Goal: Task Accomplishment & Management: Manage account settings

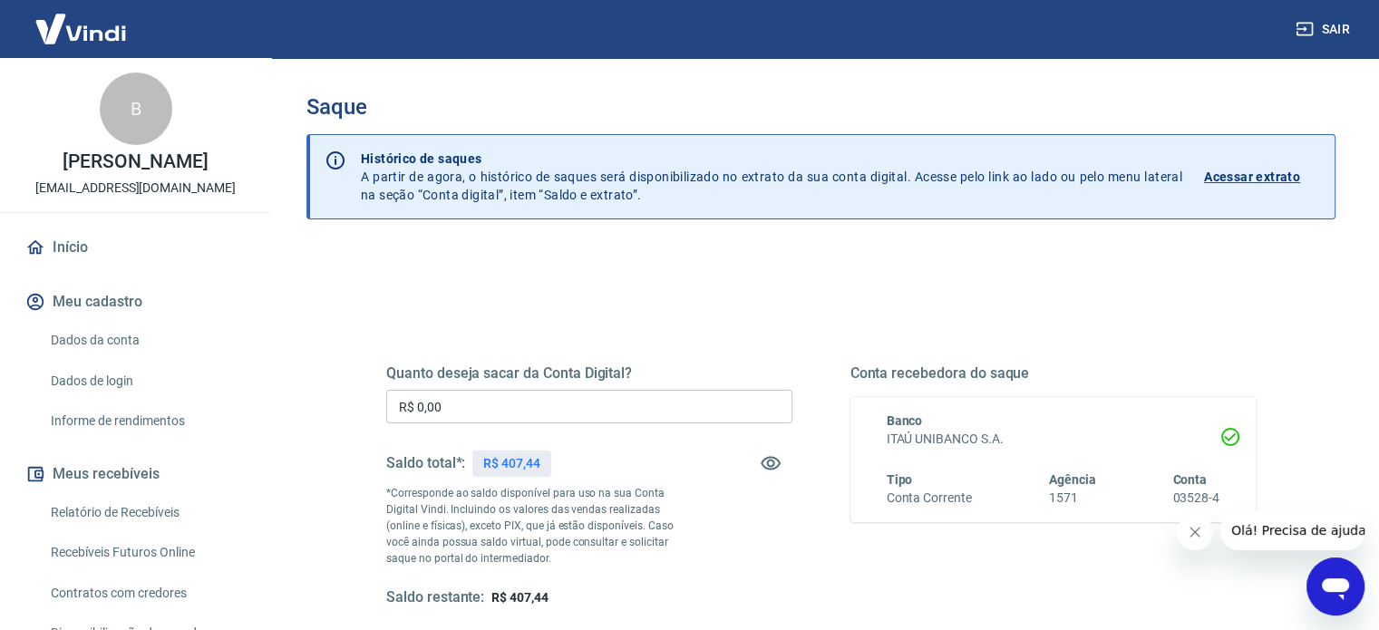
click at [518, 398] on input "R$ 0,00" at bounding box center [589, 407] width 406 height 34
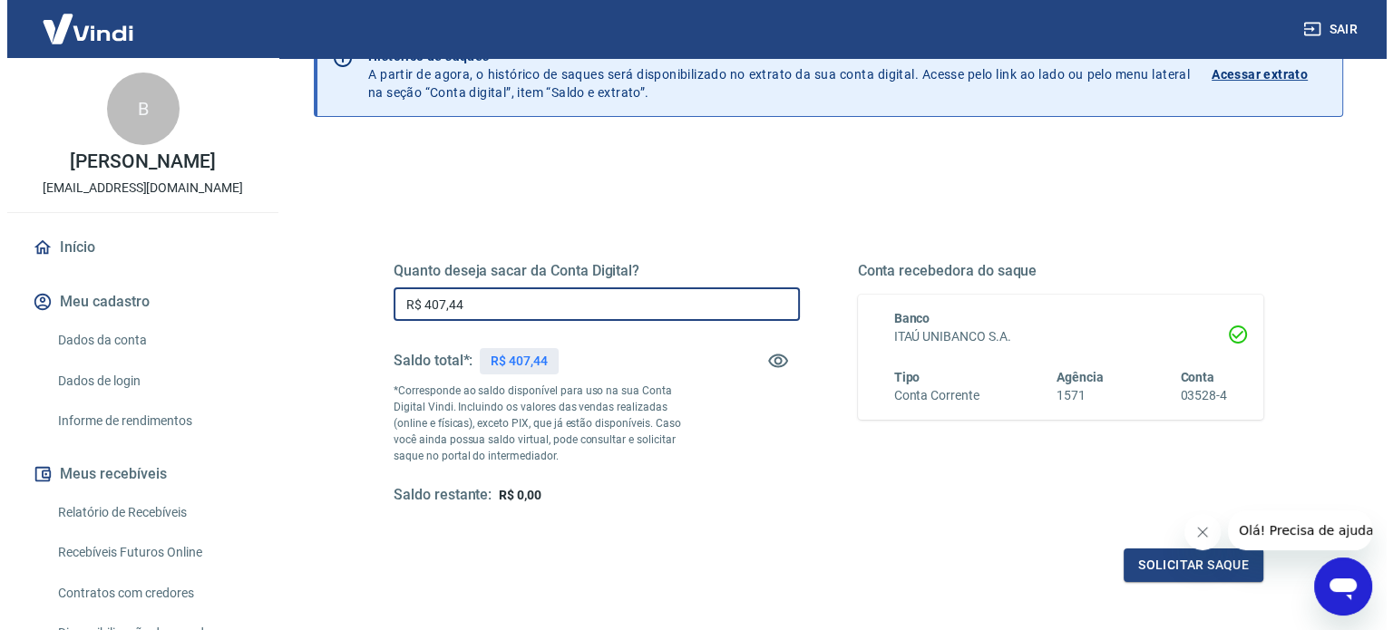
scroll to position [181, 0]
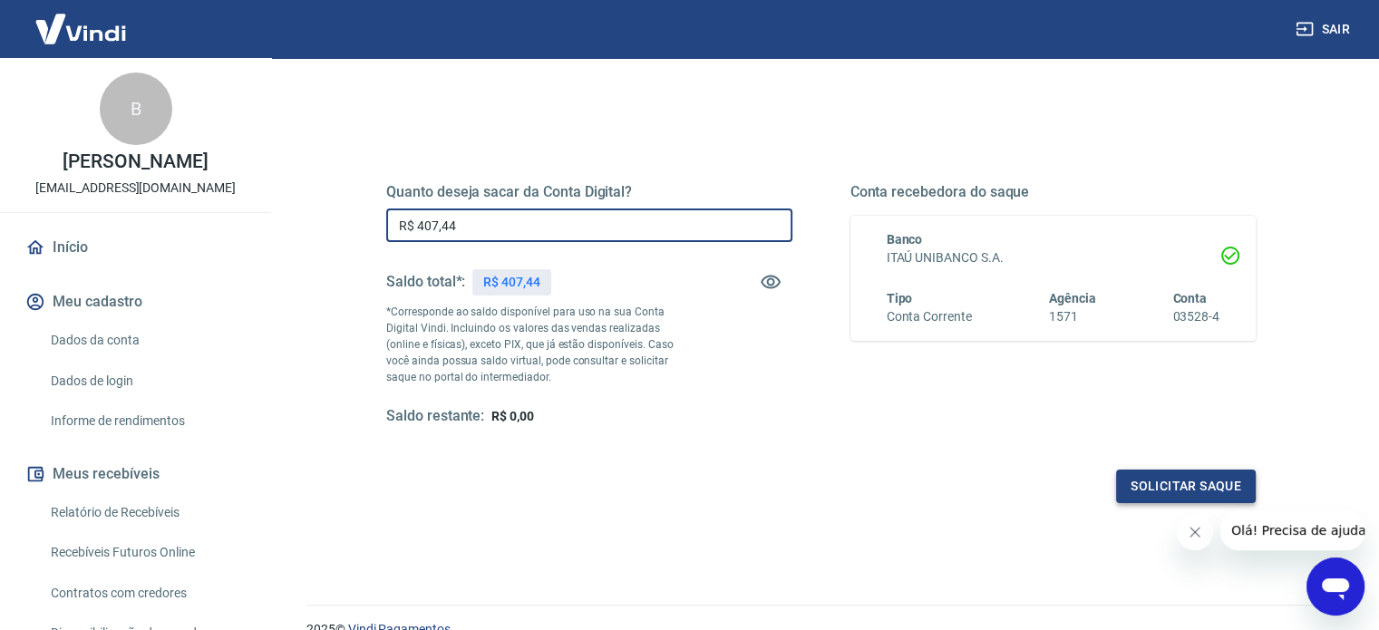
type input "R$ 407,44"
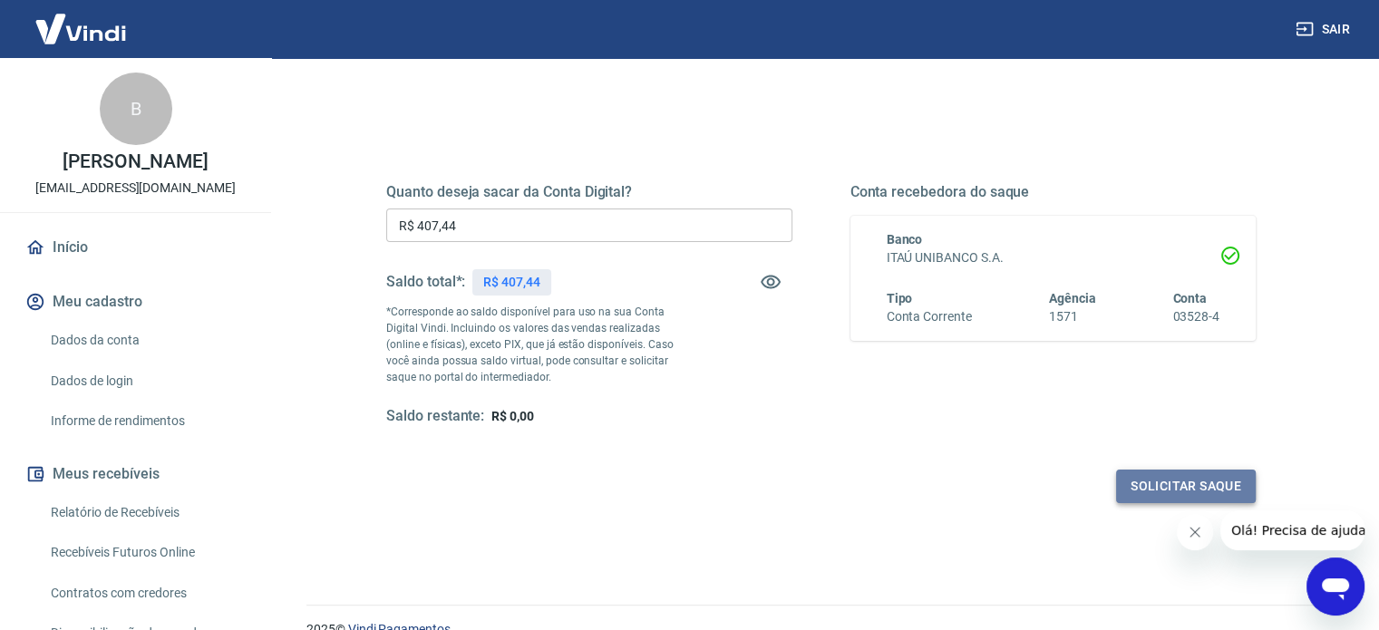
click at [1123, 487] on button "Solicitar saque" at bounding box center [1186, 487] width 140 height 34
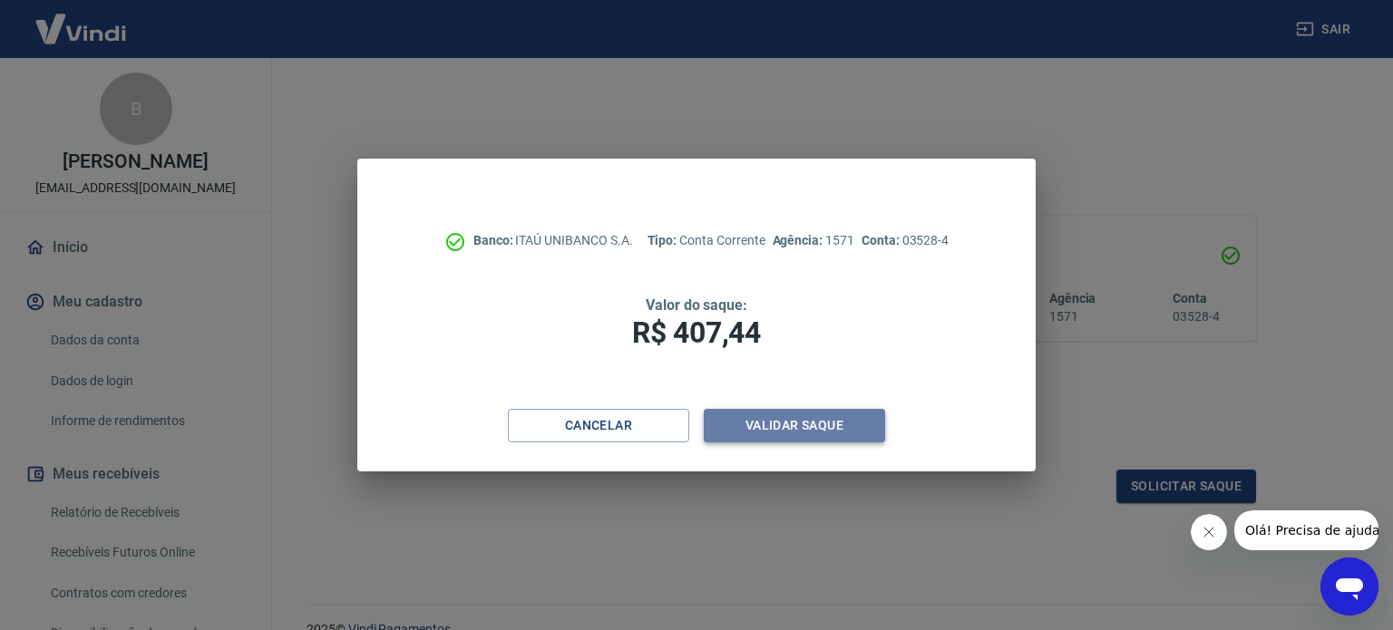
click at [822, 413] on button "Validar saque" at bounding box center [794, 426] width 181 height 34
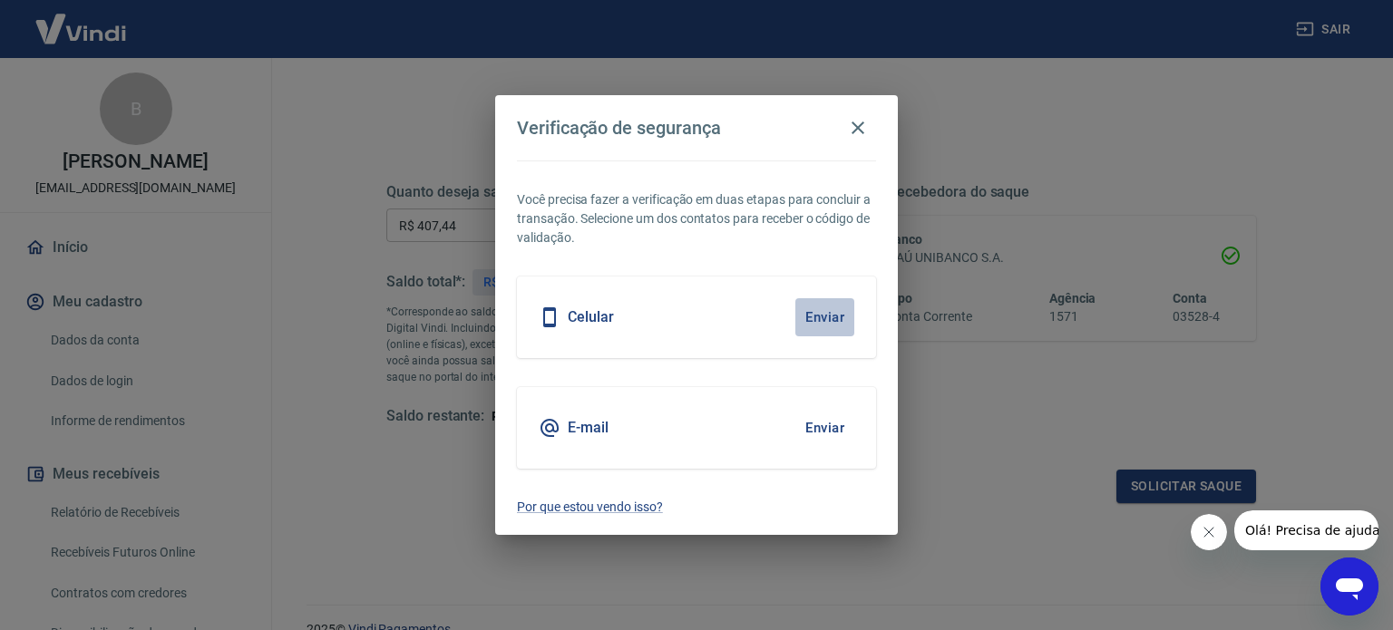
click at [834, 316] on button "Enviar" at bounding box center [824, 317] width 59 height 38
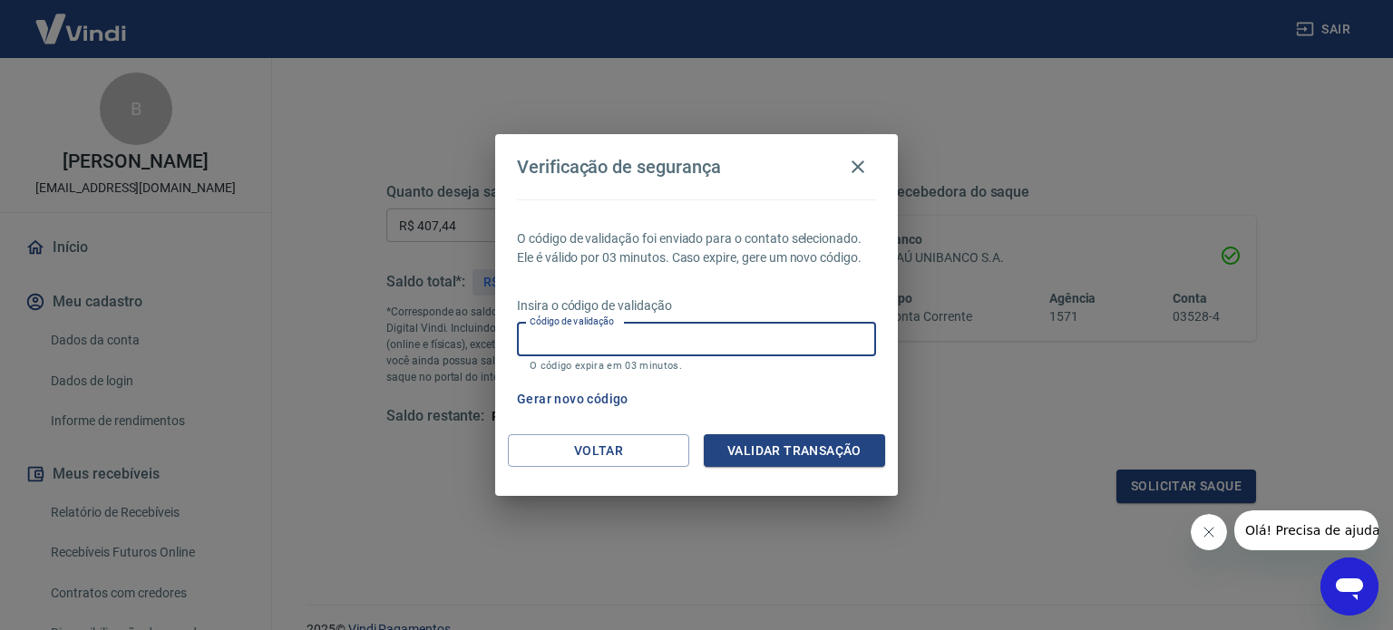
click at [716, 338] on input "Código de validação" at bounding box center [696, 340] width 359 height 34
type input "494521"
click at [782, 442] on button "Validar transação" at bounding box center [794, 451] width 181 height 34
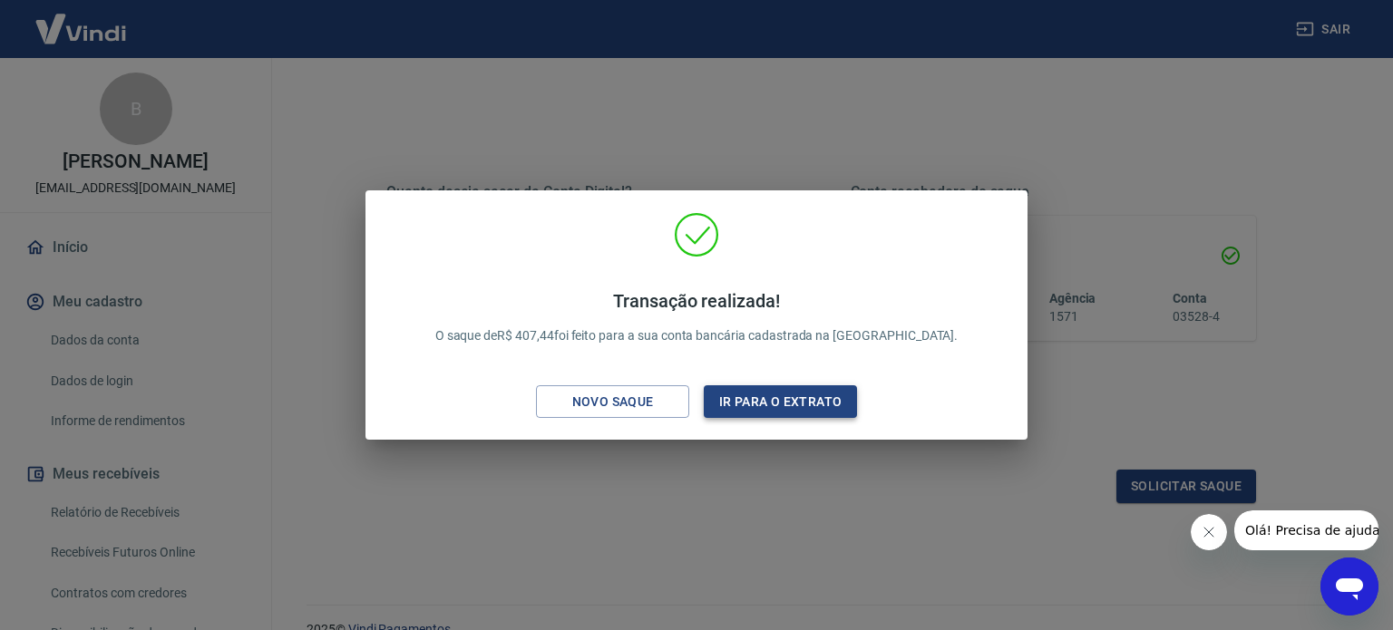
click at [790, 403] on button "Ir para o extrato" at bounding box center [780, 402] width 153 height 34
